Goal: Information Seeking & Learning: Learn about a topic

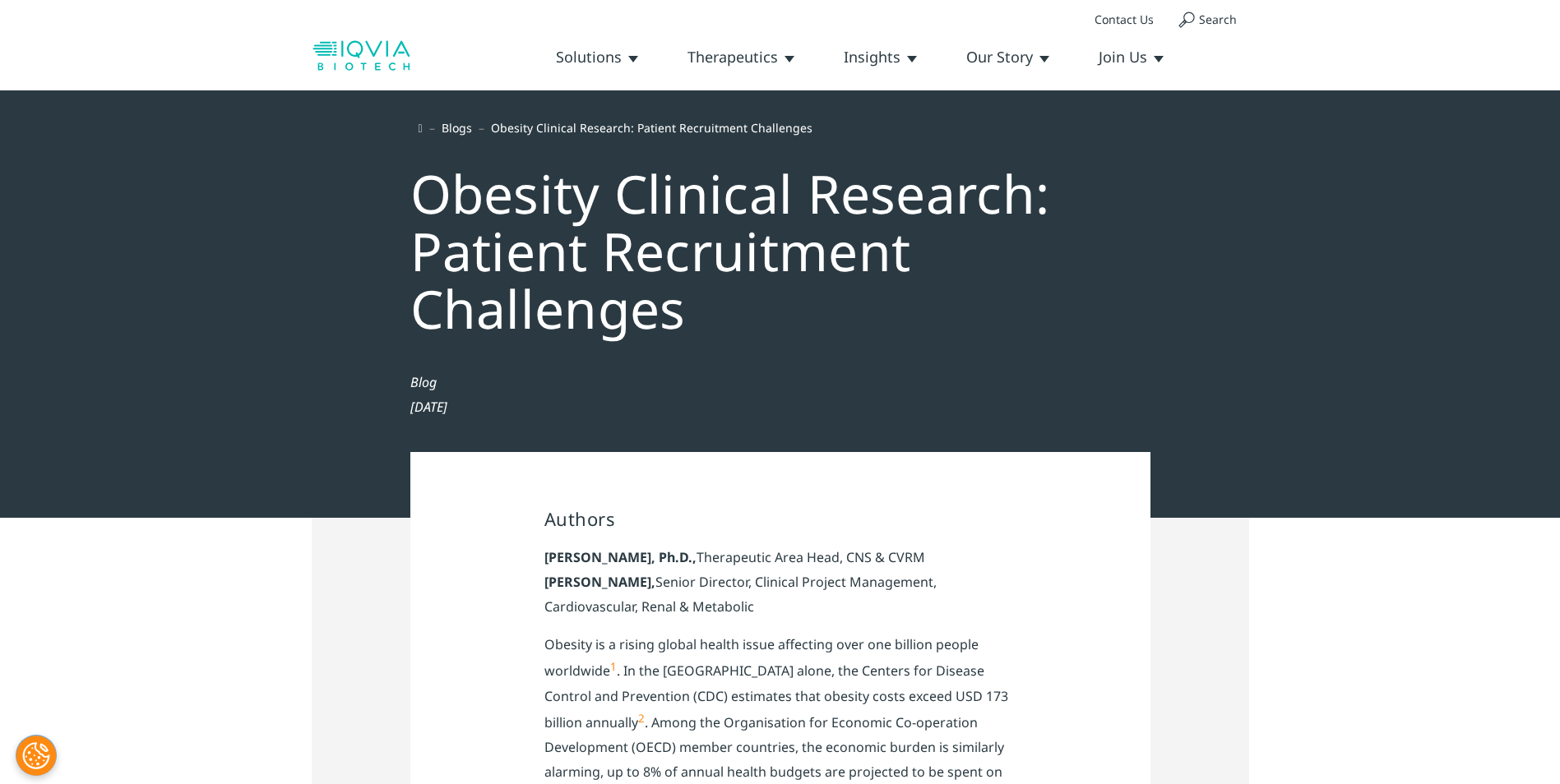
drag, startPoint x: 0, startPoint y: 0, endPoint x: 464, endPoint y: 132, distance: 482.4
click at [464, 132] on link "Blogs" at bounding box center [457, 127] width 31 height 15
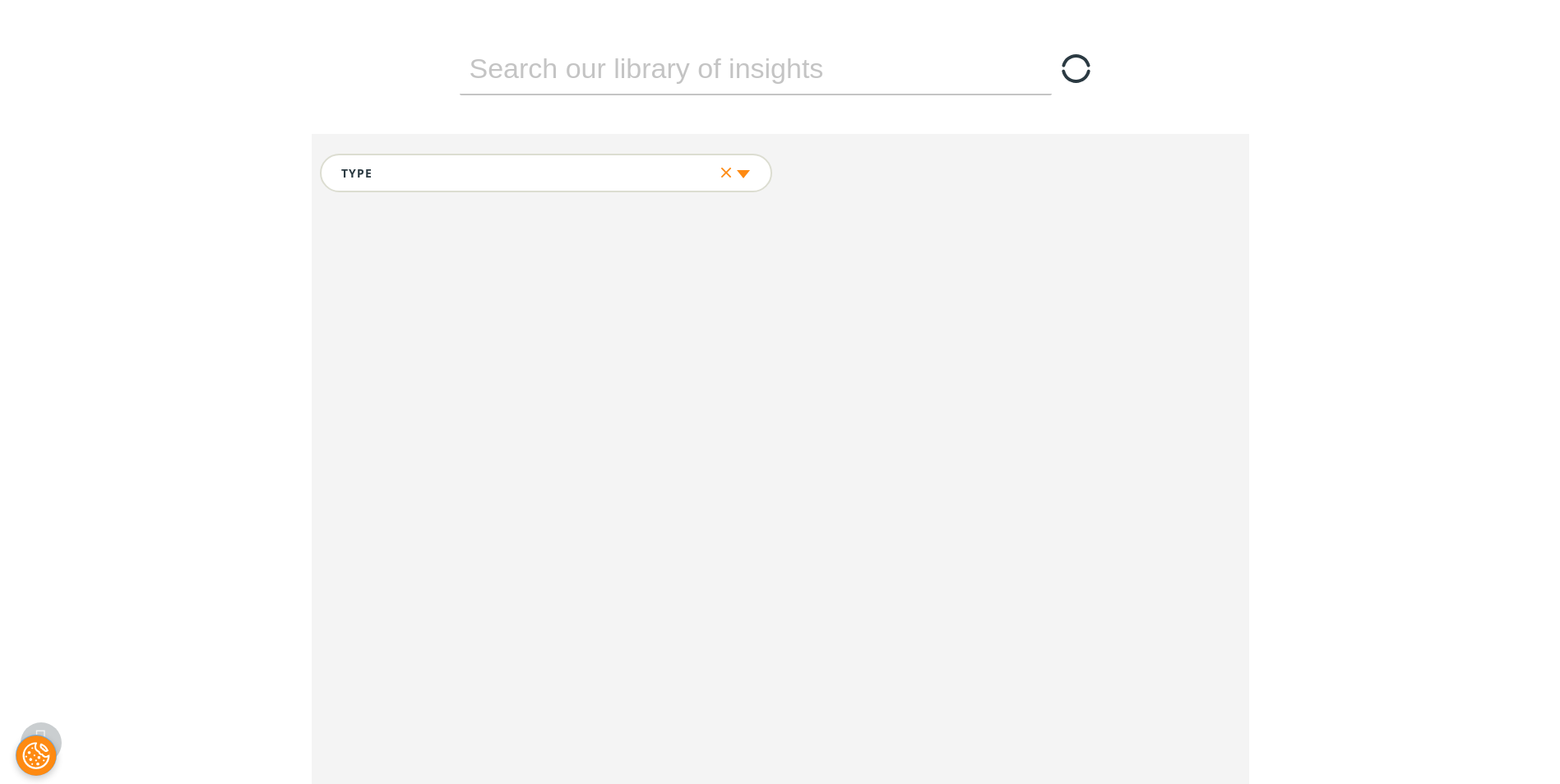
scroll to position [702, 0]
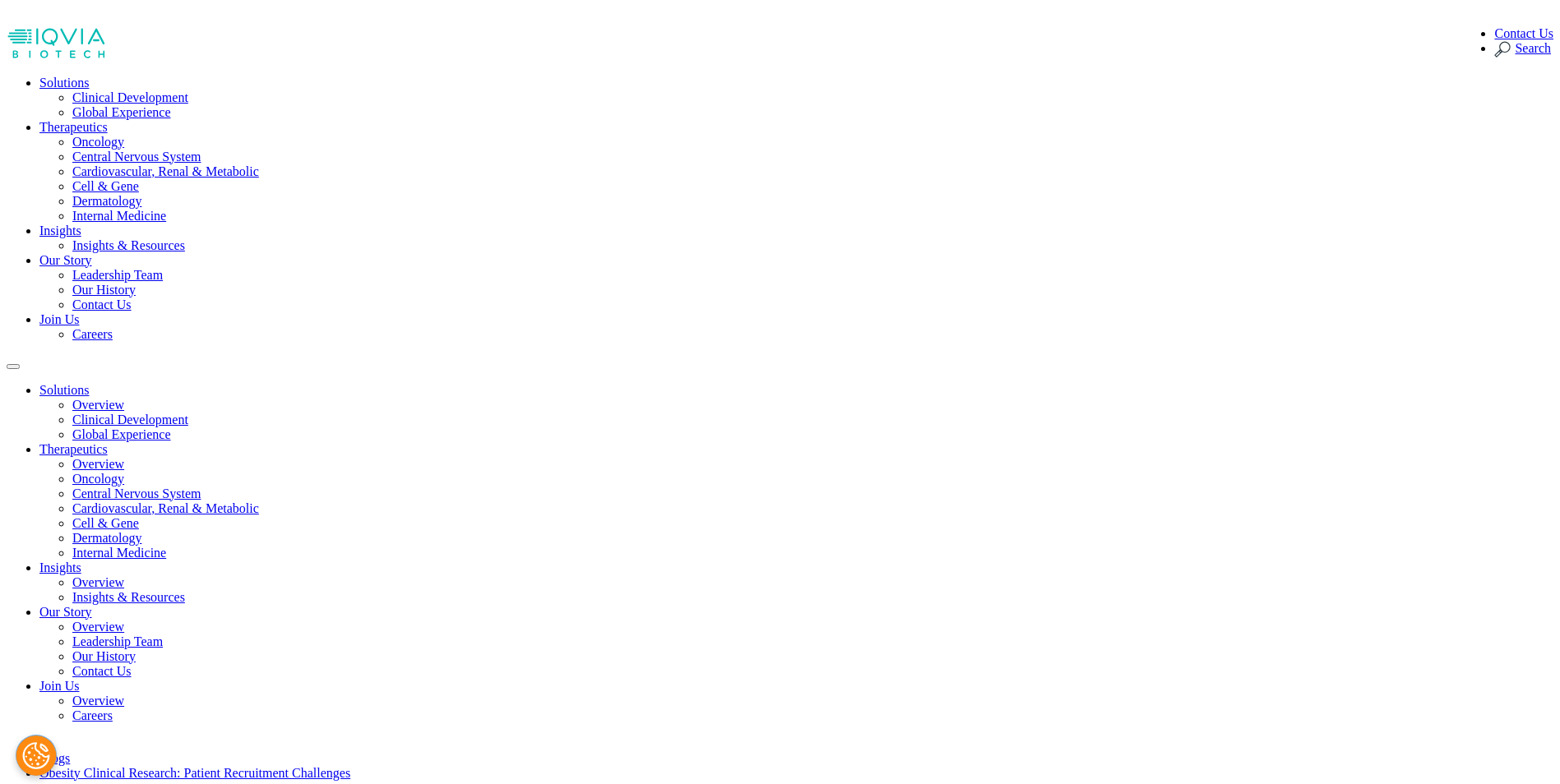
drag, startPoint x: 695, startPoint y: 311, endPoint x: 495, endPoint y: 241, distance: 211.9
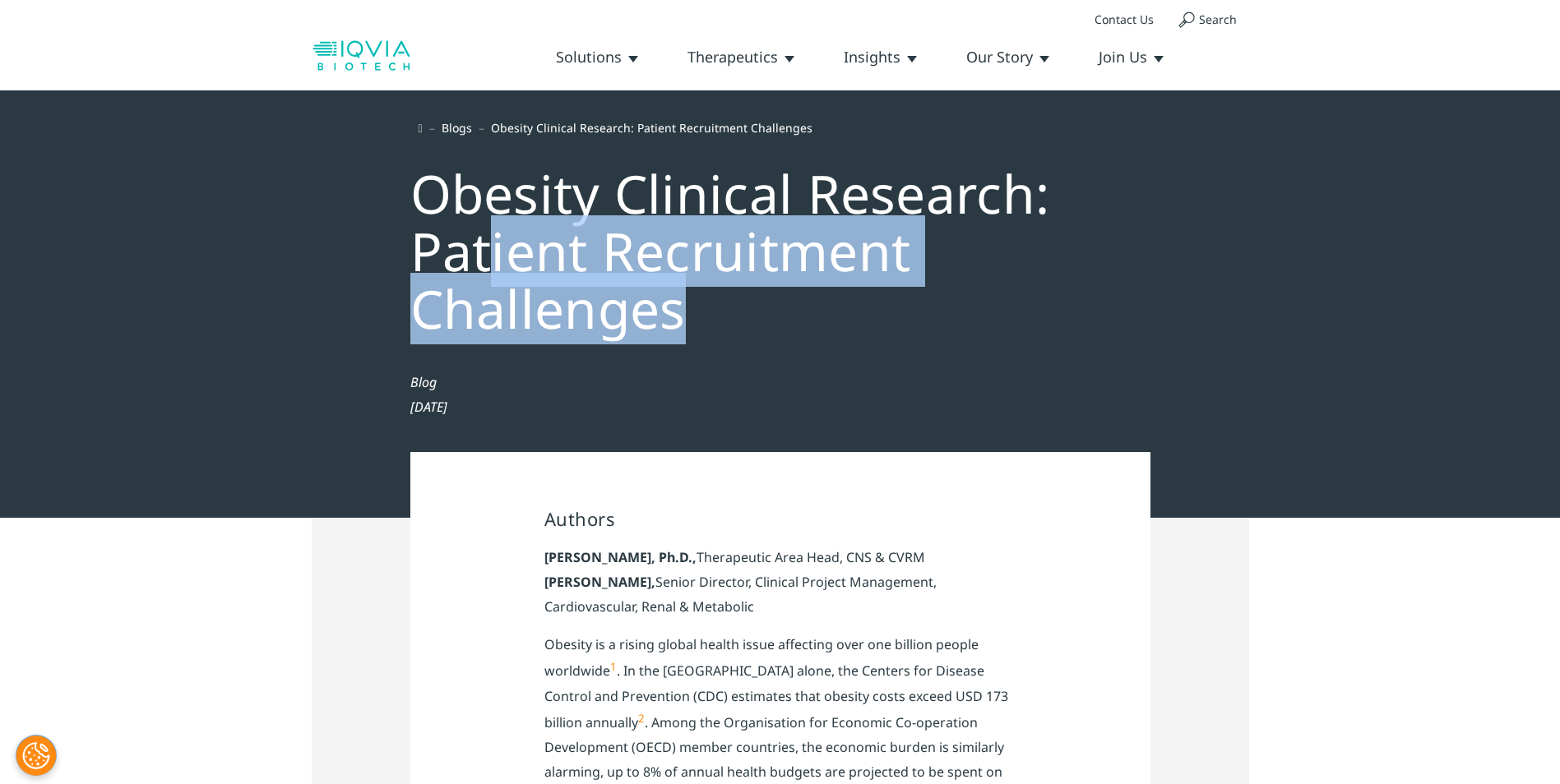
click at [540, 232] on div "Obesity Clinical Research: Patient Recruitment Challenges" at bounding box center [780, 246] width 773 height 215
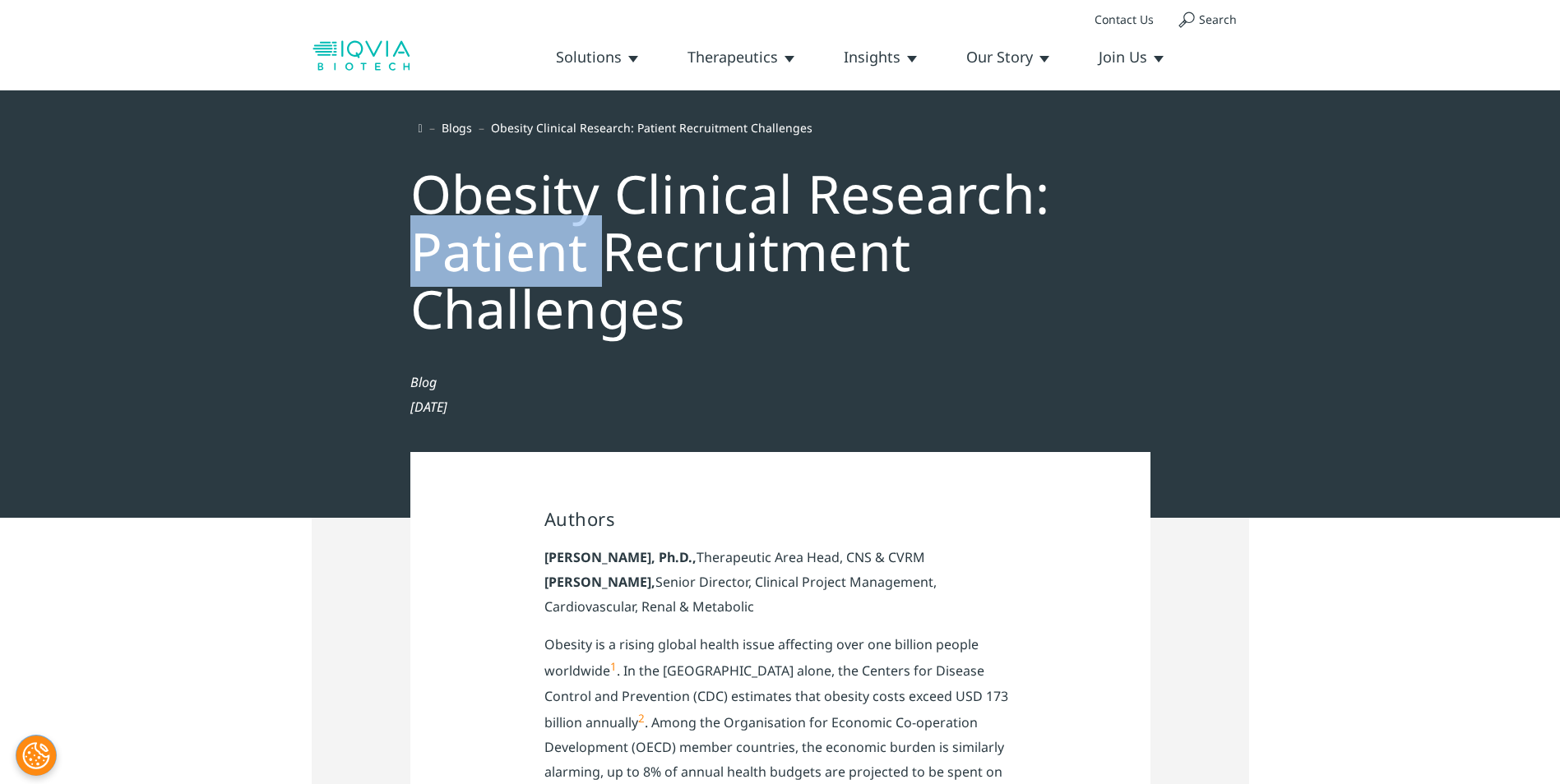
click at [540, 232] on div "Obesity Clinical Research: Patient Recruitment Challenges" at bounding box center [780, 246] width 773 height 215
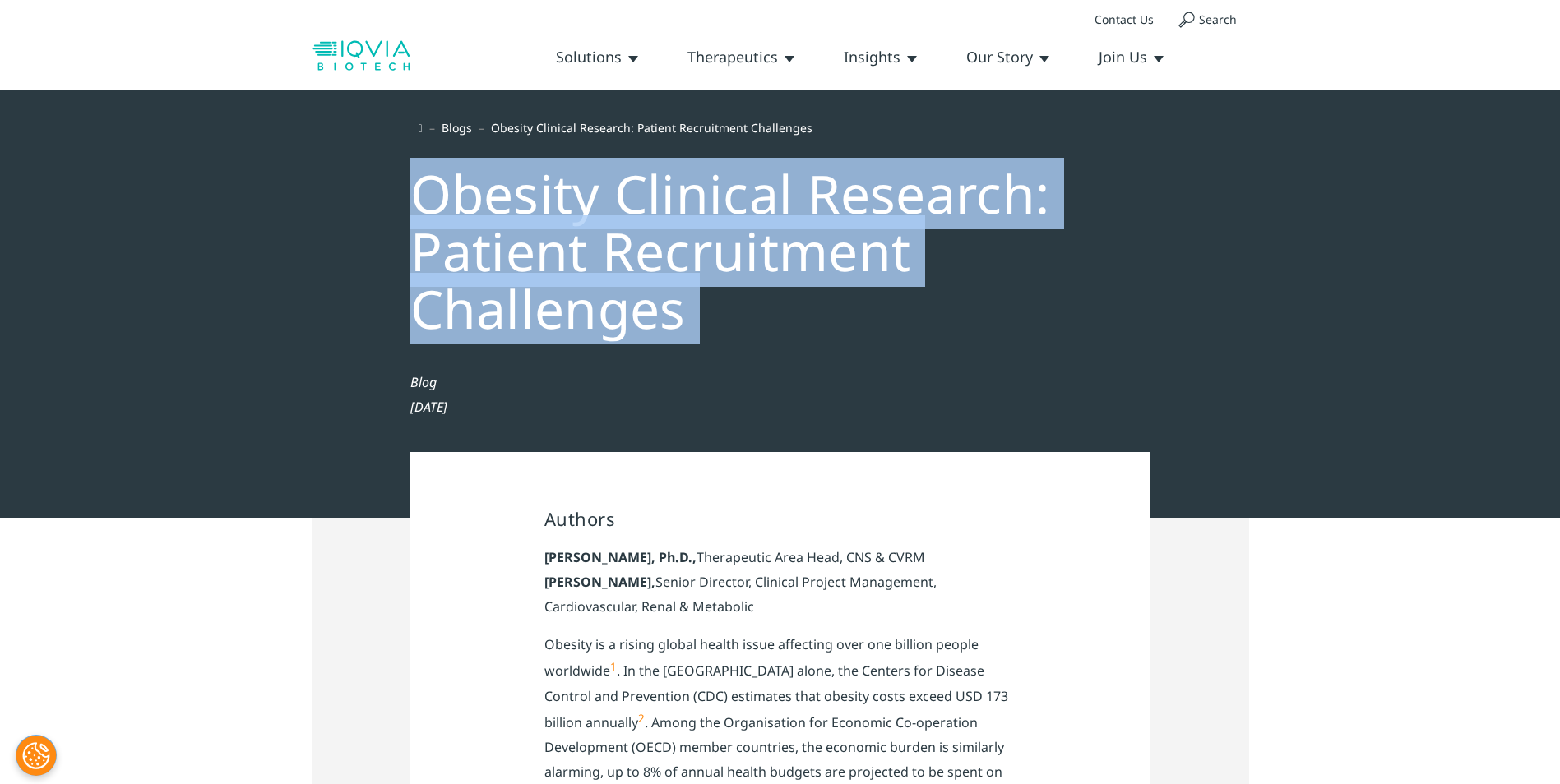
click at [540, 232] on div "Obesity Clinical Research: Patient Recruitment Challenges" at bounding box center [780, 246] width 773 height 215
click at [469, 121] on link "Blogs" at bounding box center [457, 127] width 31 height 15
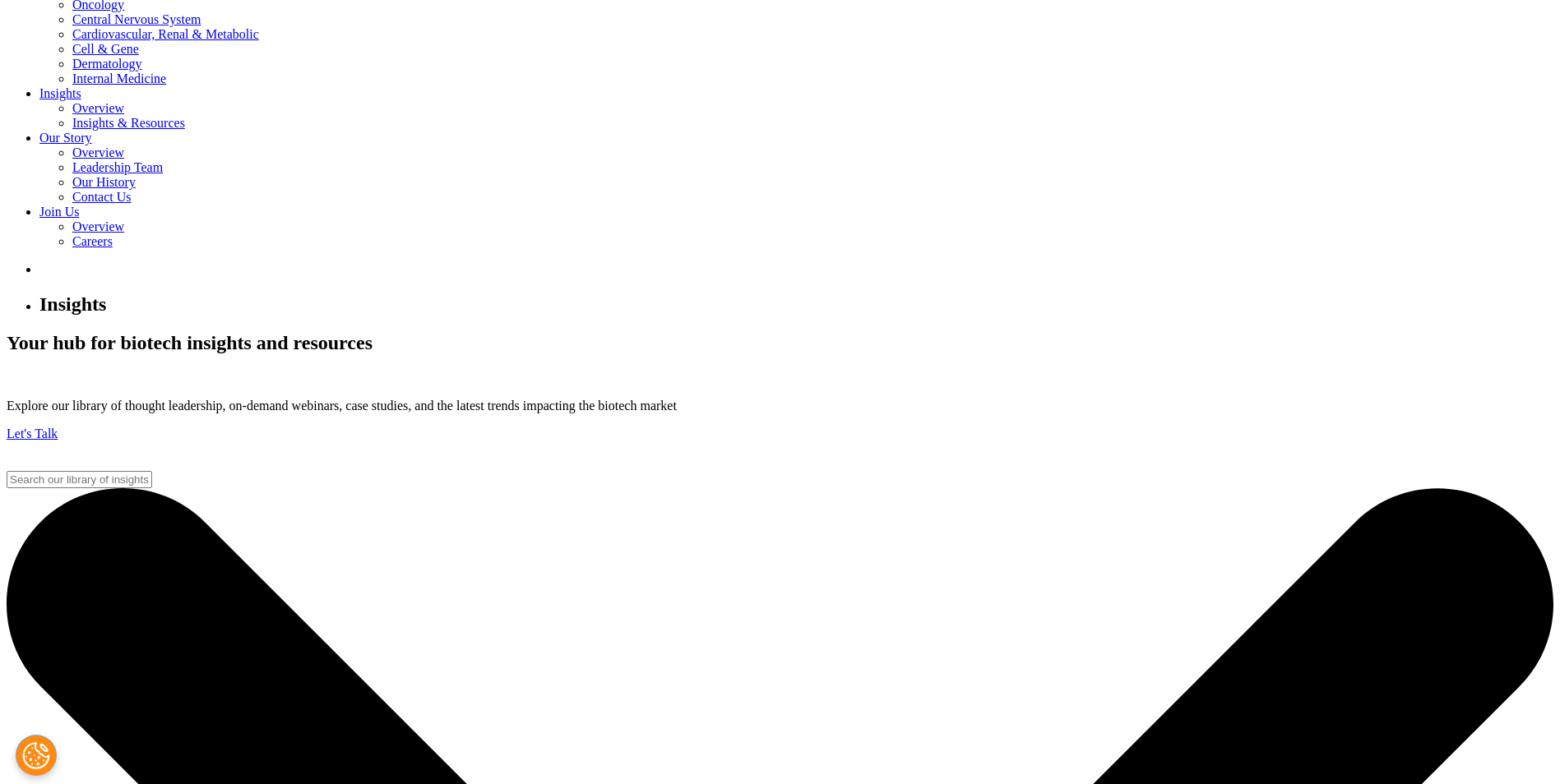
scroll to position [494, 0]
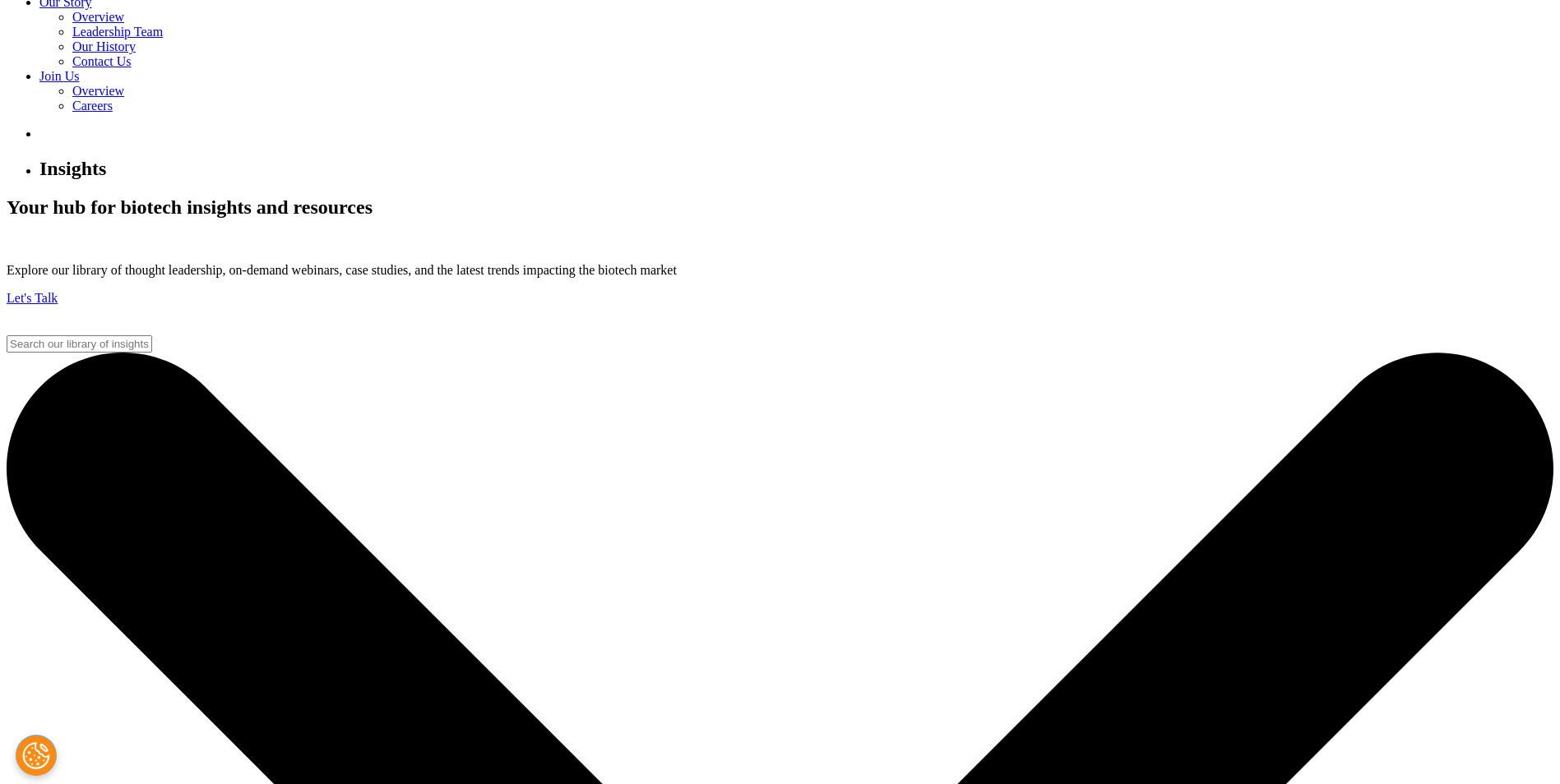
scroll to position [620, 0]
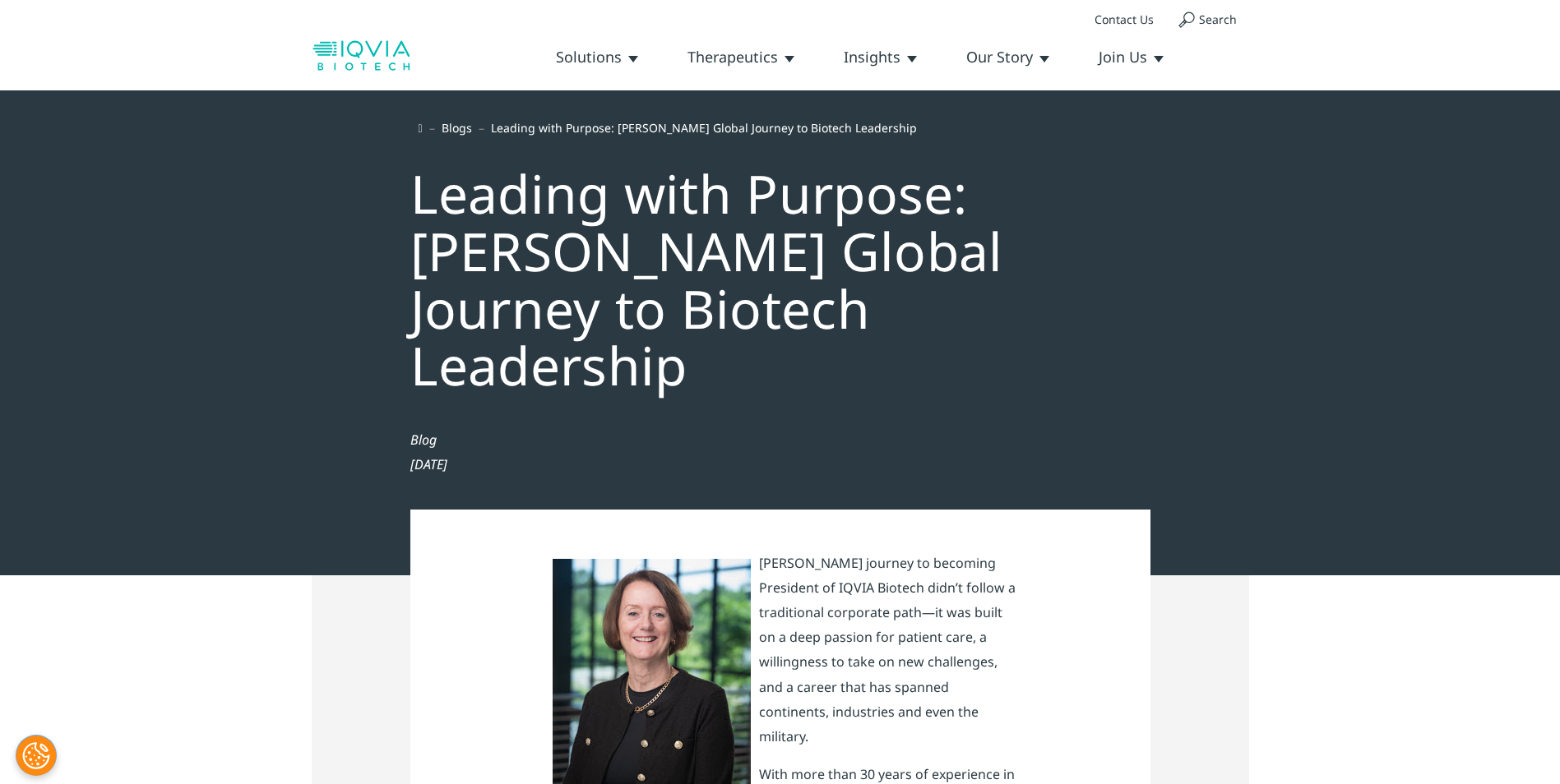
click at [779, 221] on div "Leading with Purpose: Meg Hooton’s Global Journey to Biotech Leadership" at bounding box center [780, 275] width 773 height 272
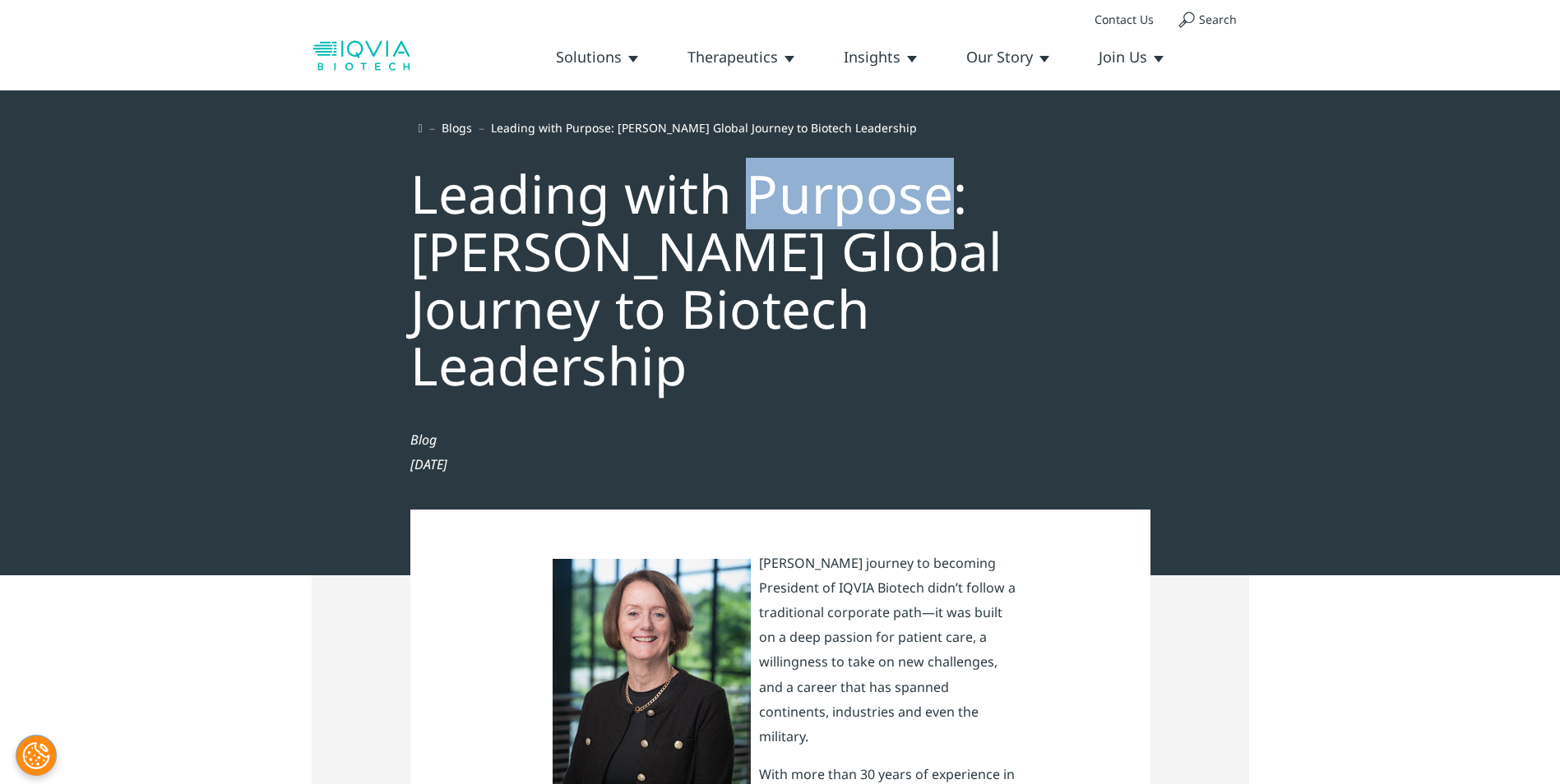
click at [779, 221] on div "Leading with Purpose: Meg Hooton’s Global Journey to Biotech Leadership" at bounding box center [780, 275] width 773 height 272
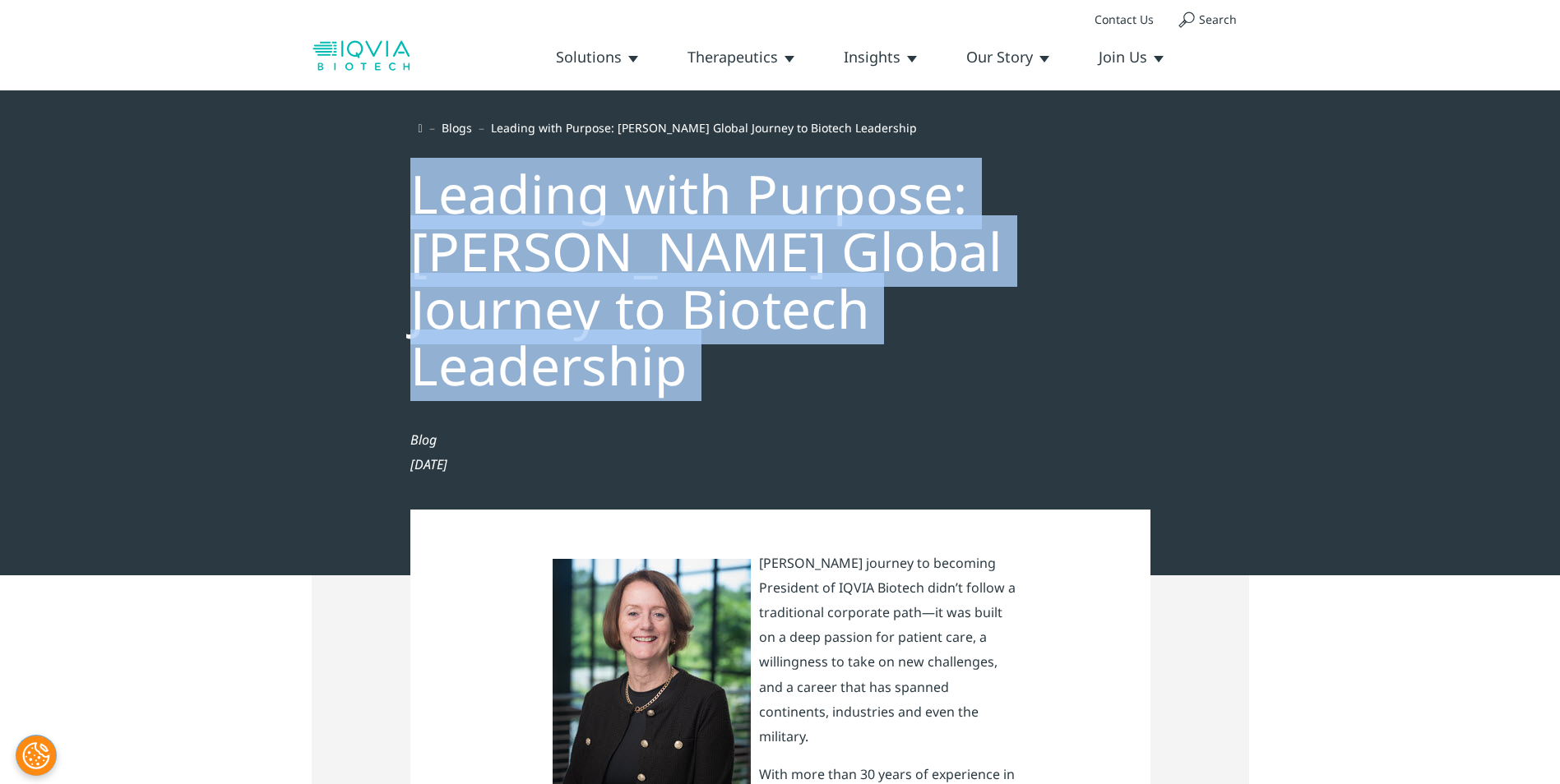
click at [779, 221] on div "Leading with Purpose: [PERSON_NAME] Global Journey to Biotech Leadership" at bounding box center [780, 275] width 773 height 272
copy div "Leading with Purpose: [PERSON_NAME] Global Journey to Biotech Leadership"
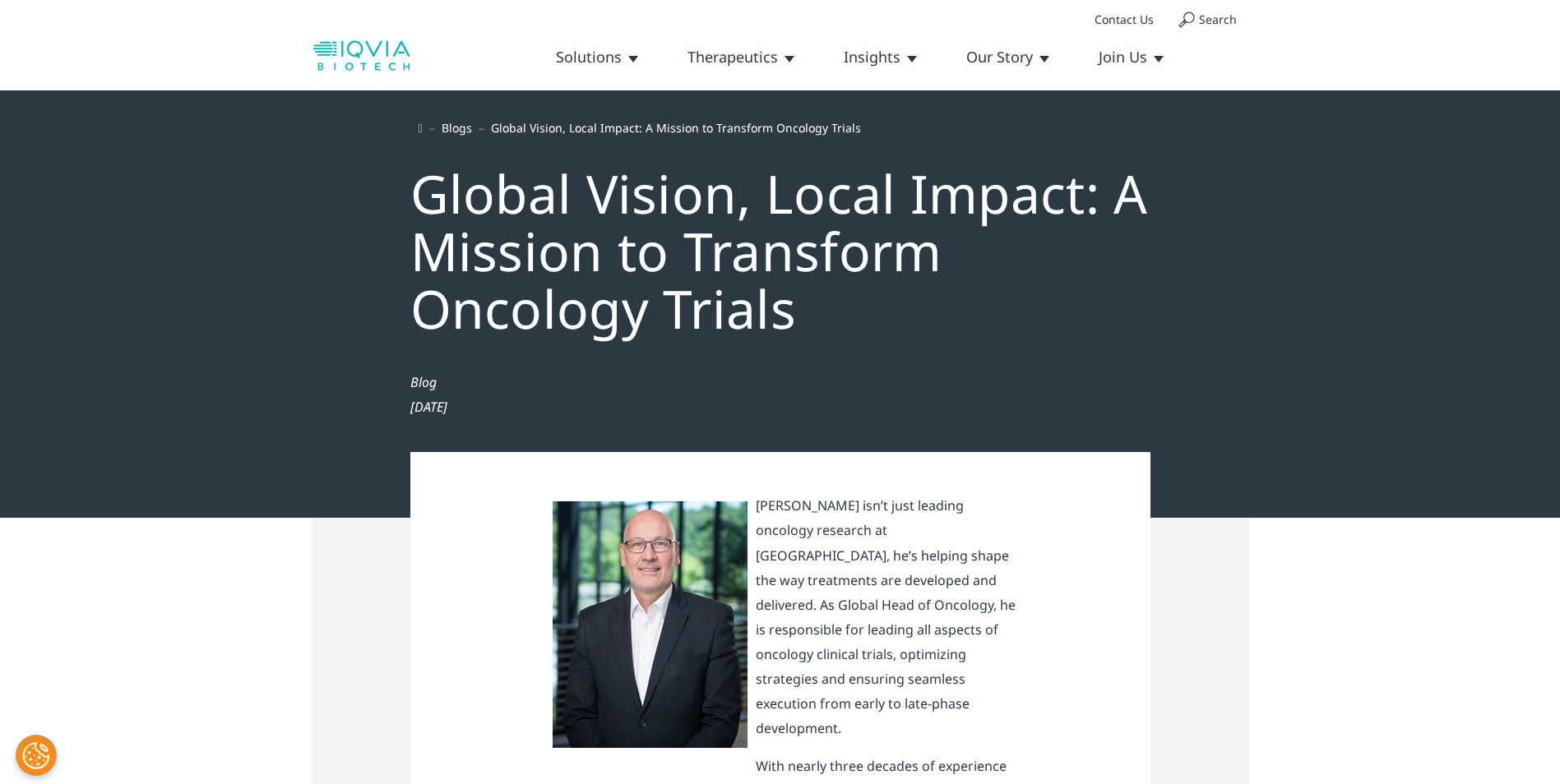
click at [704, 266] on div "Global Vision, Local Impact: A Mission to Transform Oncology Trials" at bounding box center [780, 246] width 773 height 215
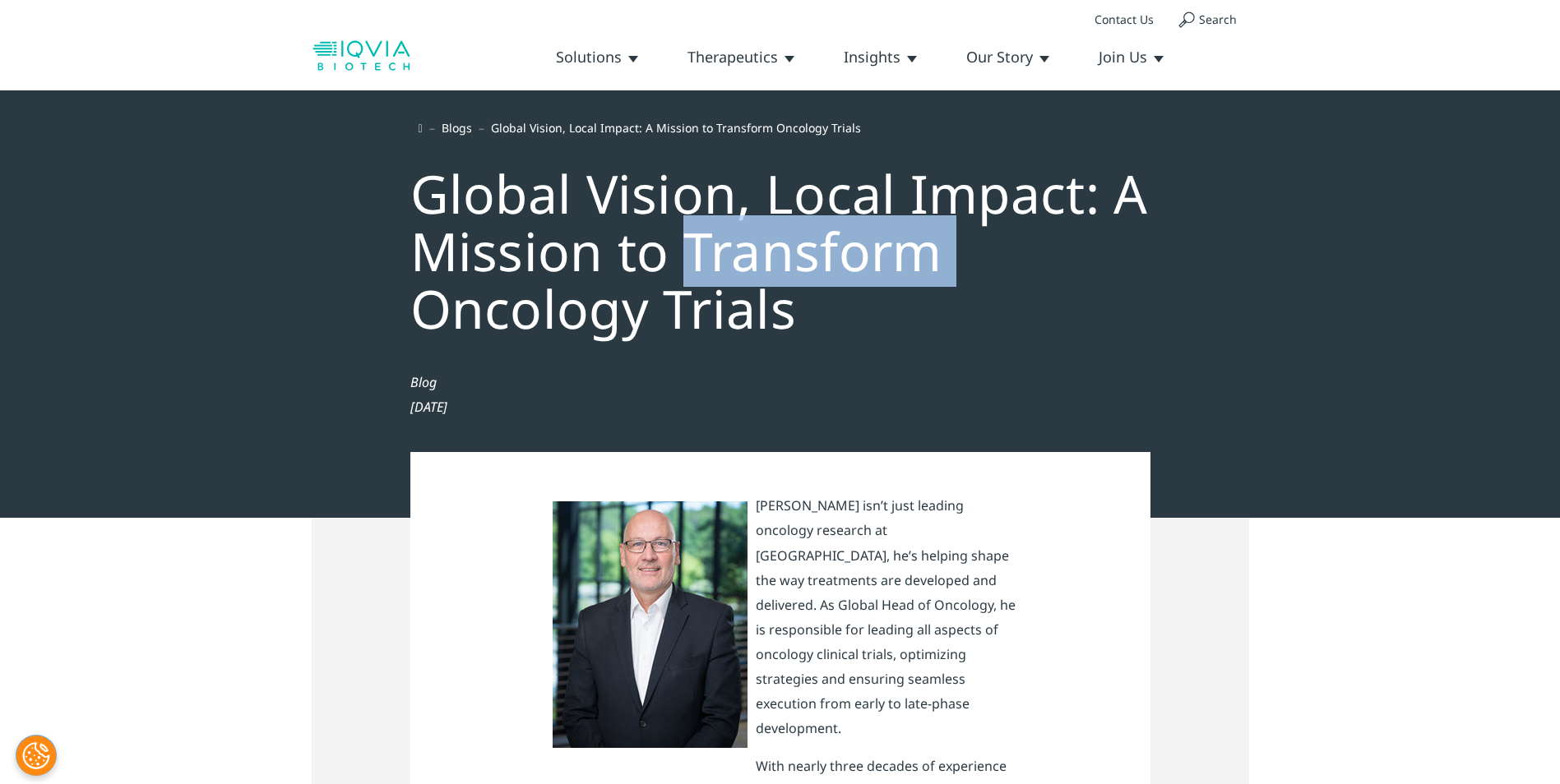
click at [704, 266] on div "Global Vision, Local Impact: A Mission to Transform Oncology Trials" at bounding box center [780, 246] width 773 height 215
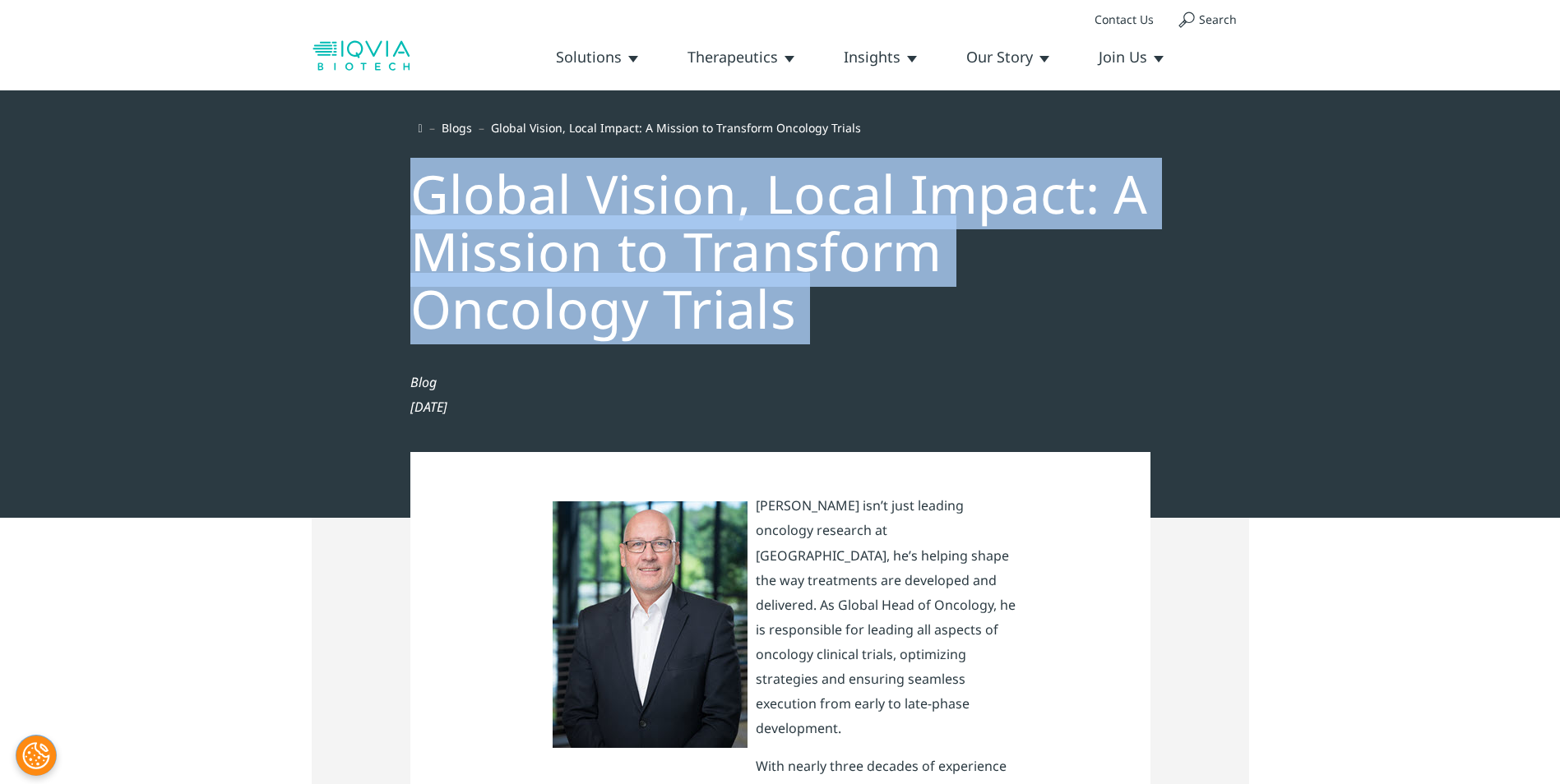
click at [704, 266] on div "Global Vision, Local Impact: A Mission to Transform Oncology Trials" at bounding box center [780, 246] width 773 height 215
copy div "Global Vision, Local Impact: A Mission to Transform Oncology Trials"
click at [466, 123] on link "Blogs" at bounding box center [457, 127] width 31 height 15
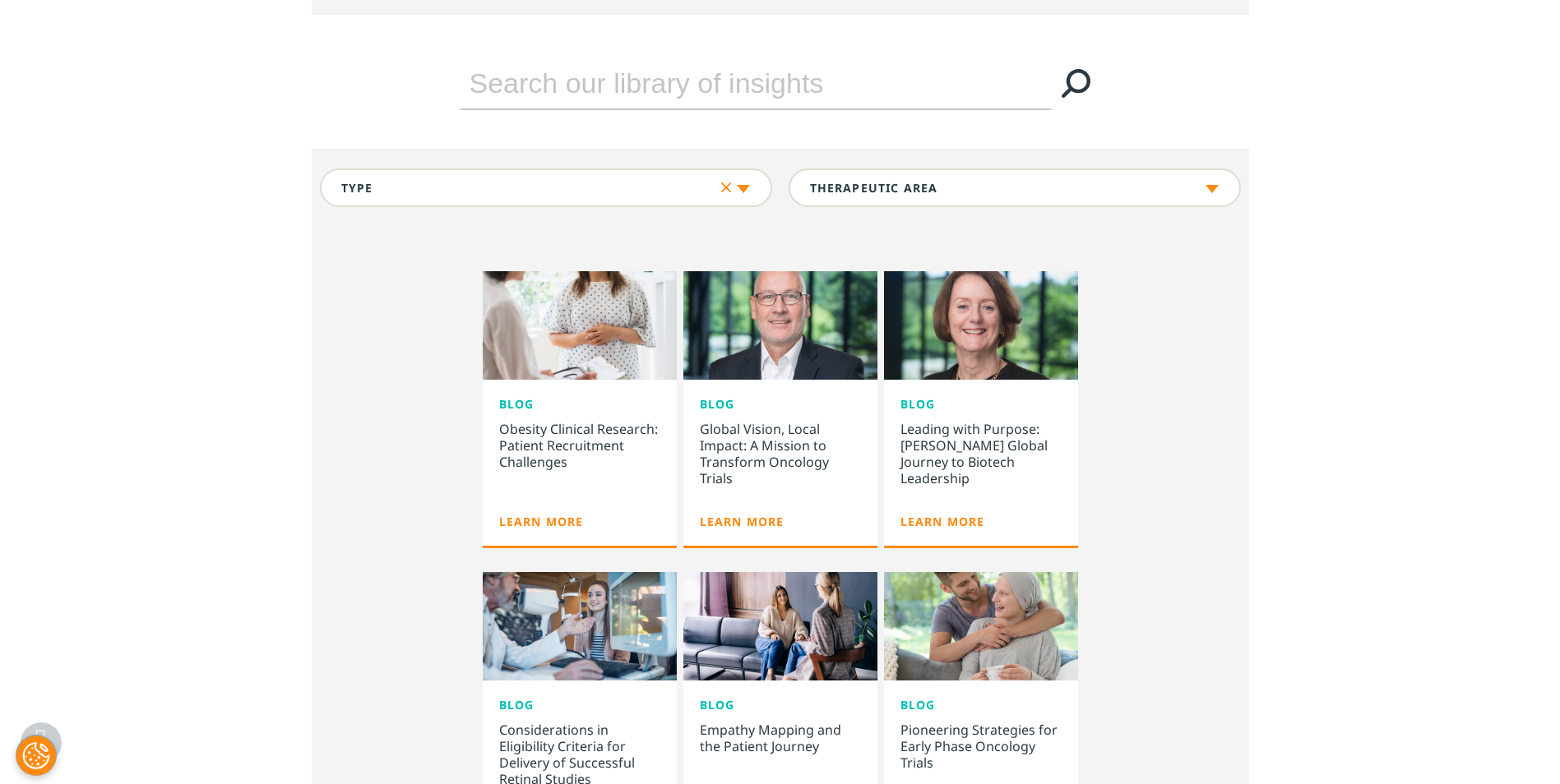
scroll to position [657, 0]
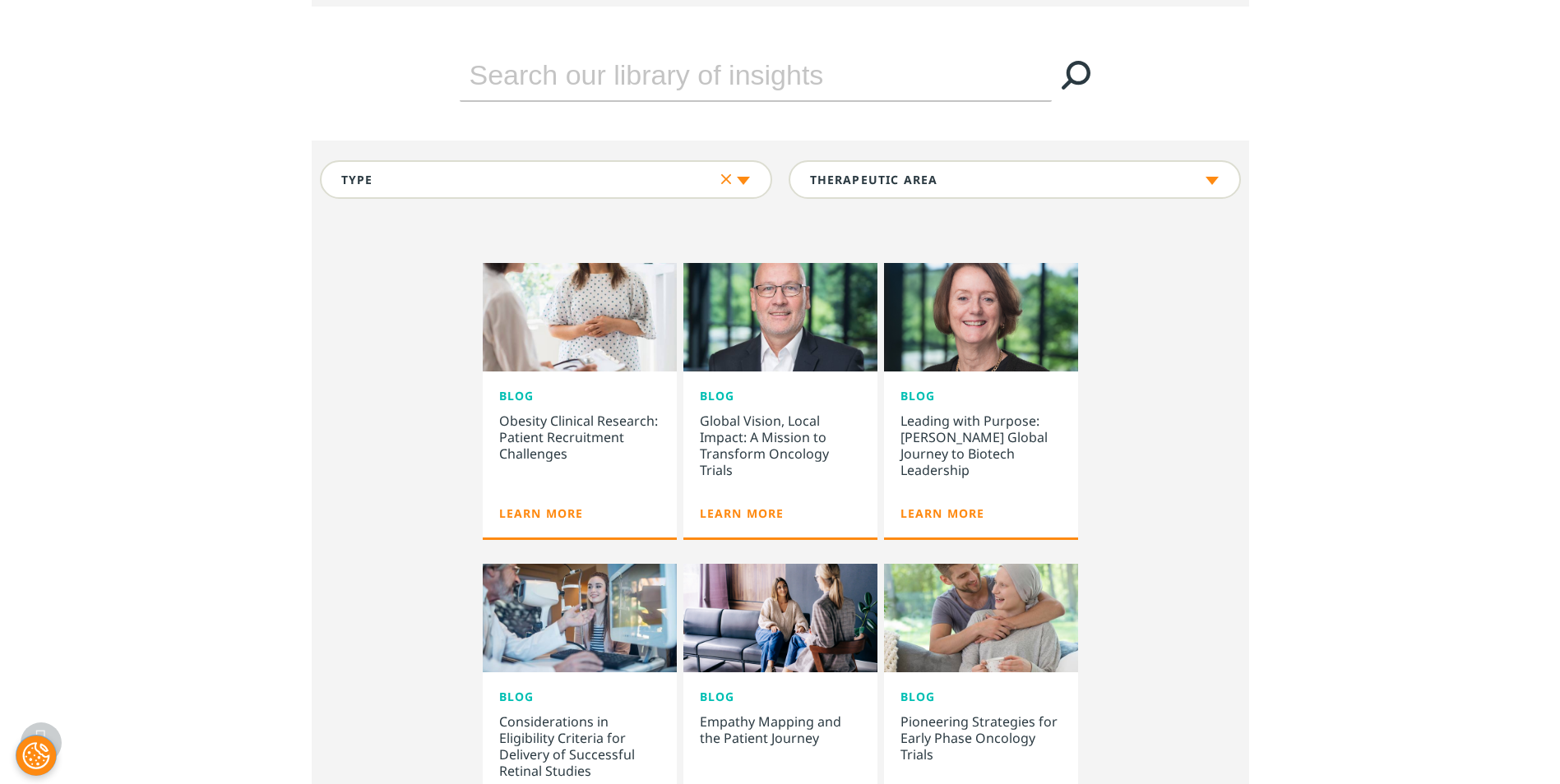
click at [627, 411] on div "Blog" at bounding box center [579, 400] width 161 height 25
